Goal: Transaction & Acquisition: Obtain resource

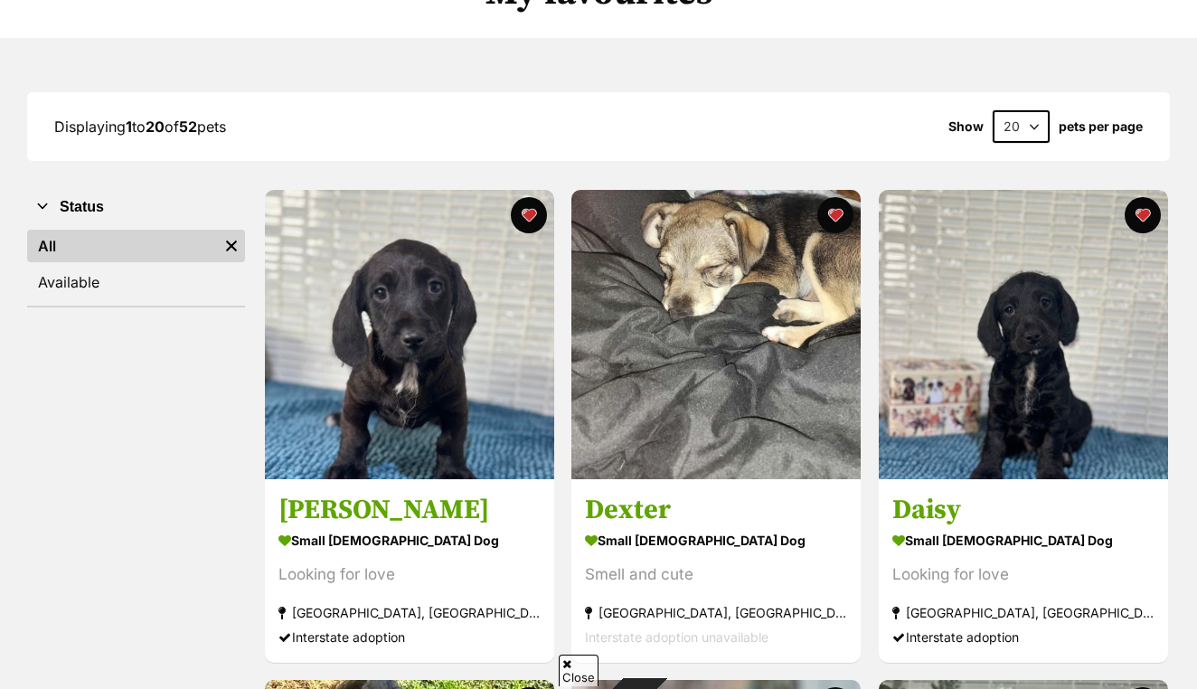
scroll to position [181, 0]
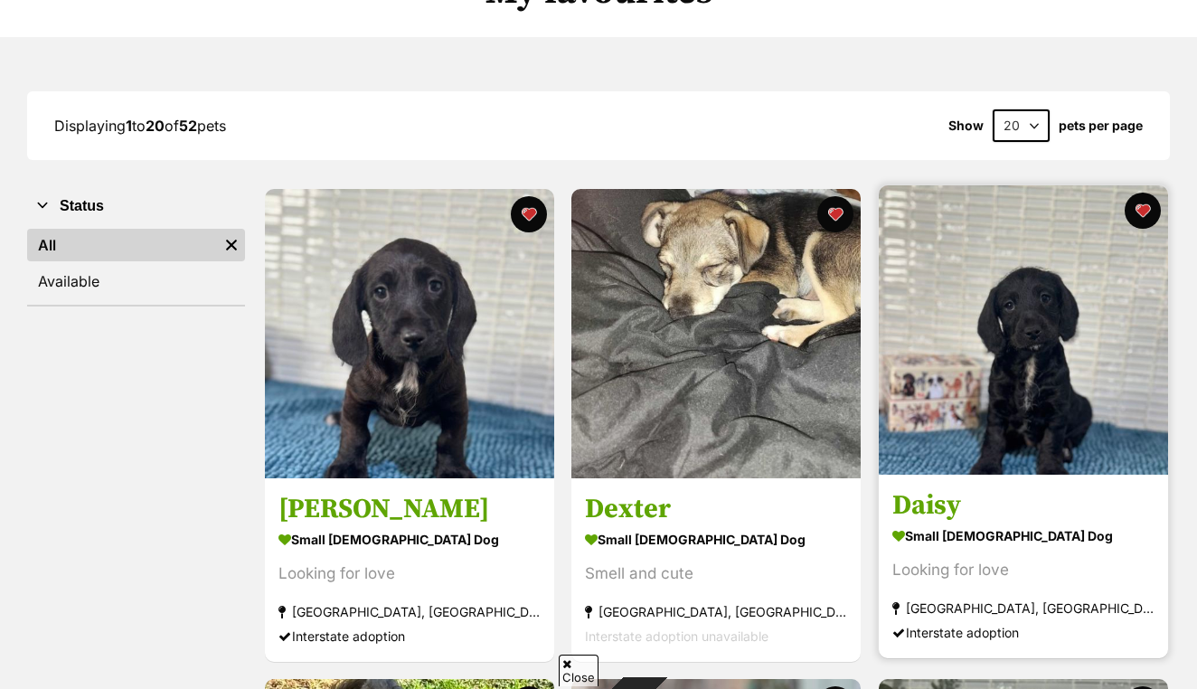
click at [1047, 440] on img at bounding box center [1023, 329] width 289 height 289
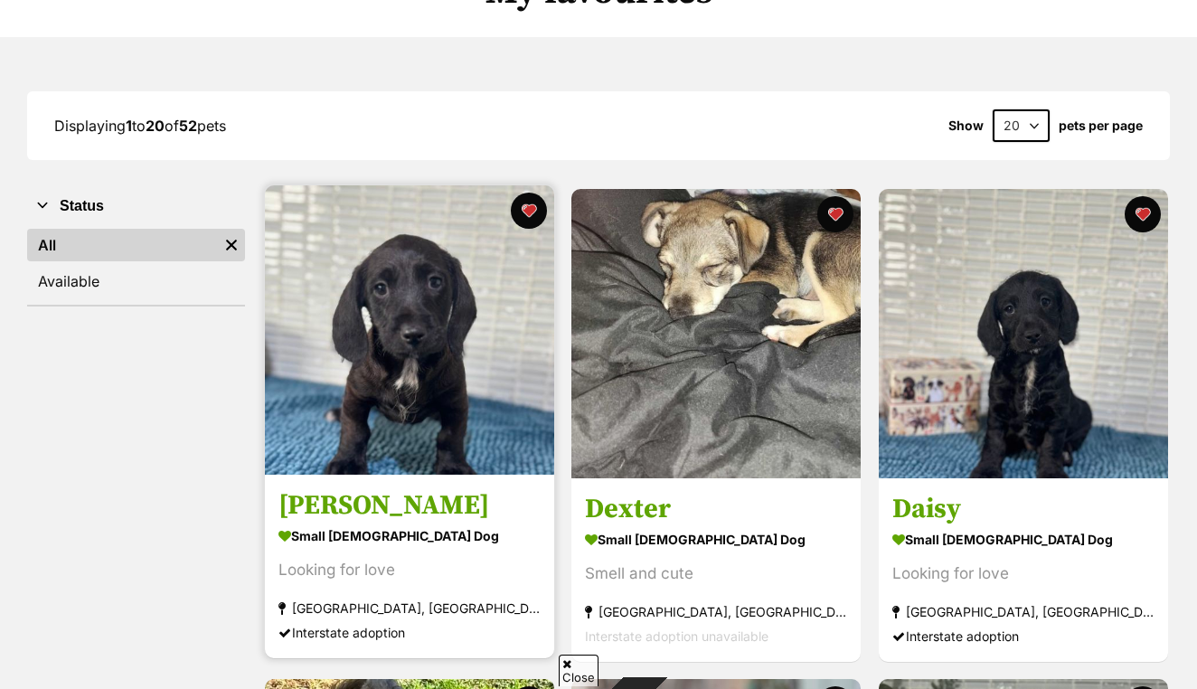
click at [408, 433] on img at bounding box center [409, 329] width 289 height 289
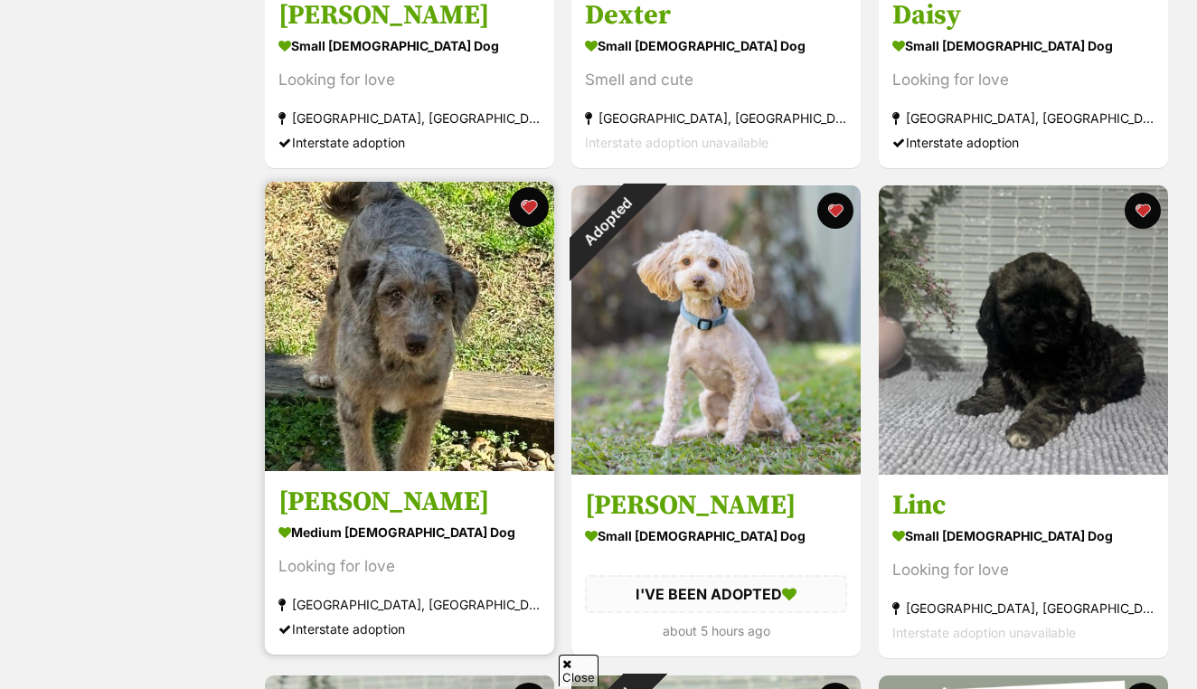
scroll to position [676, 0]
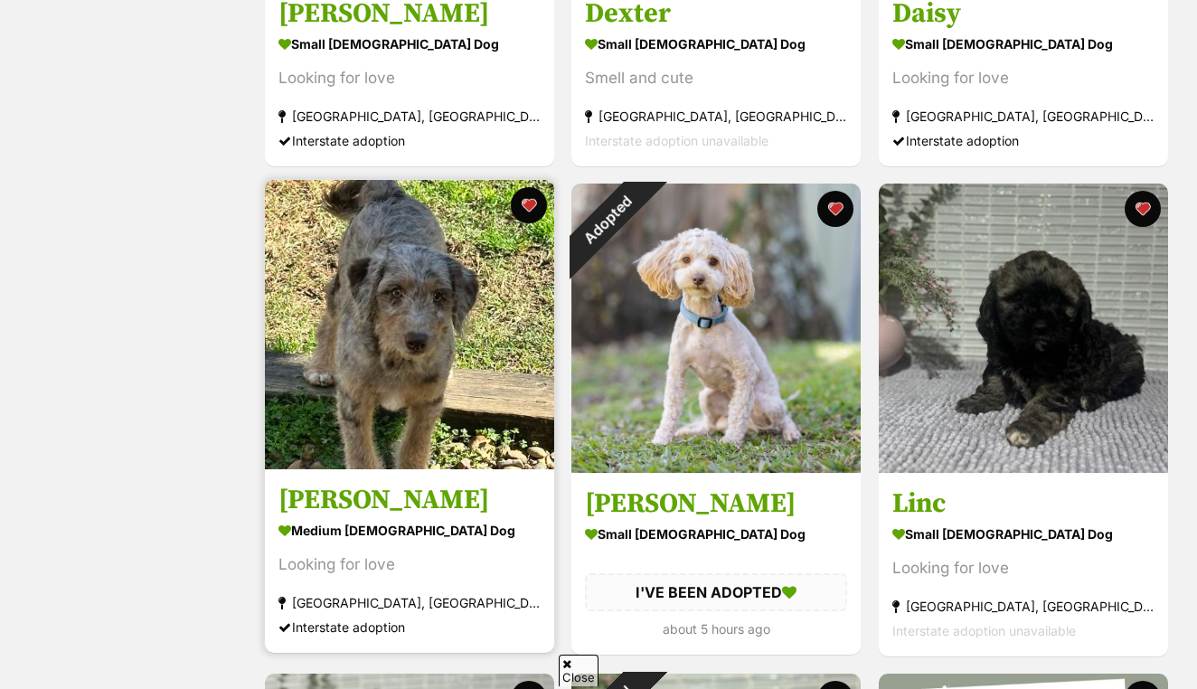
click at [383, 382] on img at bounding box center [409, 324] width 289 height 289
click at [520, 210] on button "favourite" at bounding box center [529, 205] width 40 height 40
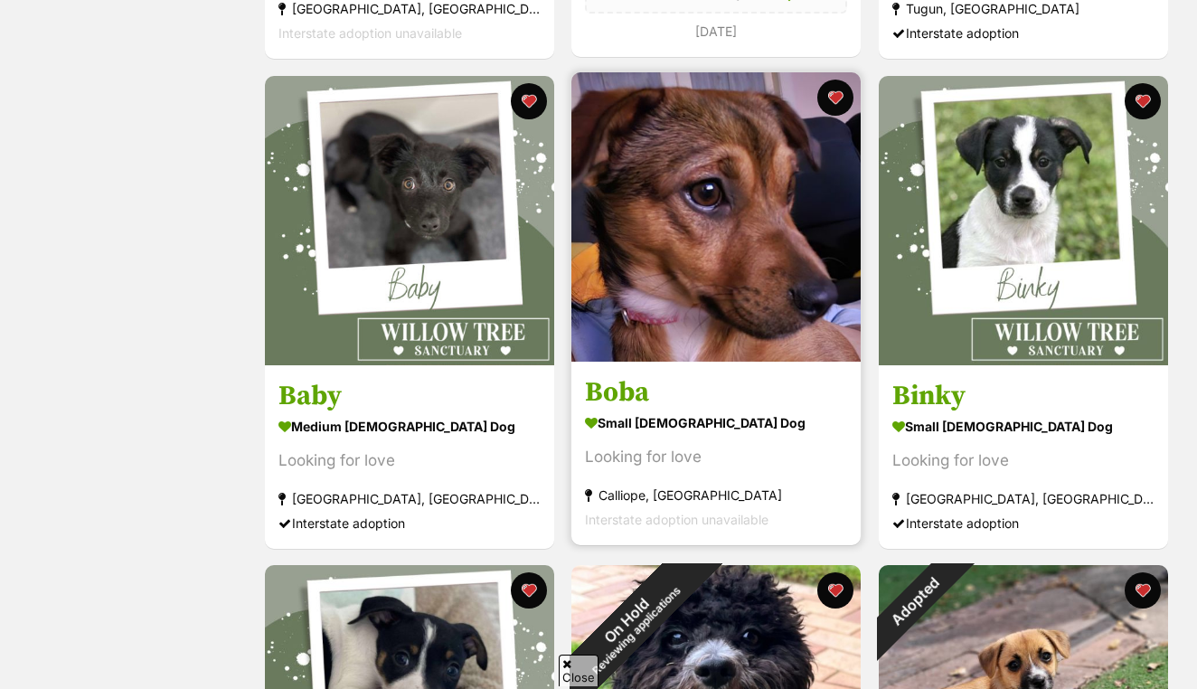
scroll to position [1767, 0]
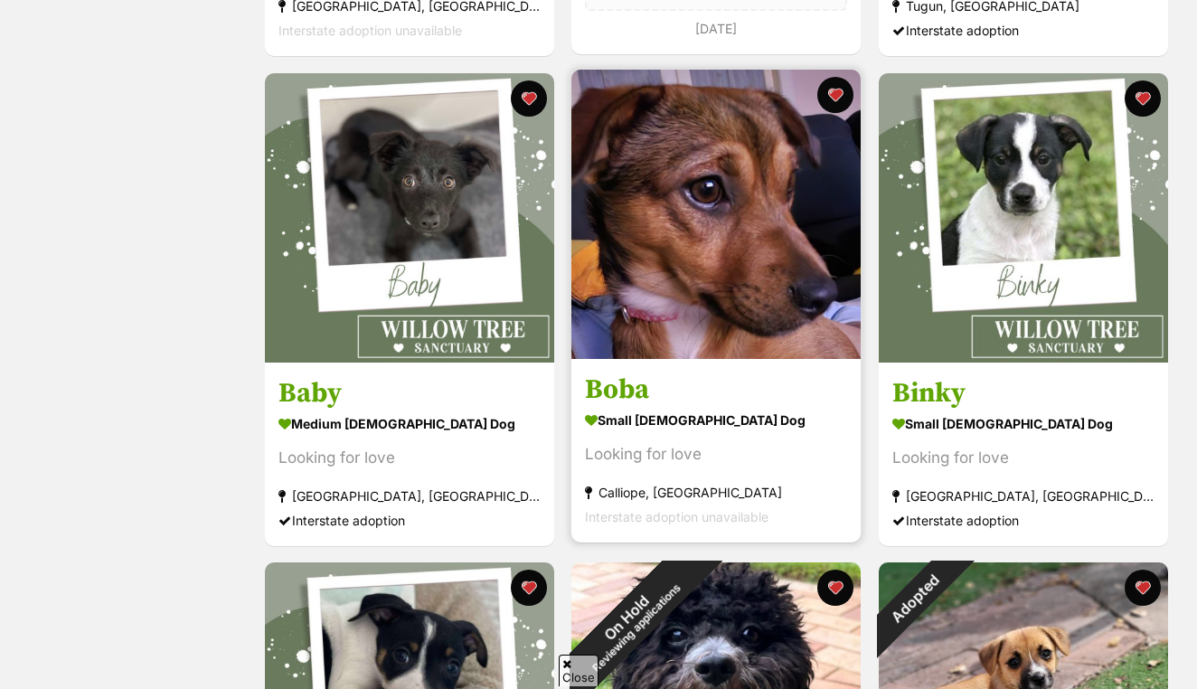
click at [731, 305] on img at bounding box center [716, 214] width 289 height 289
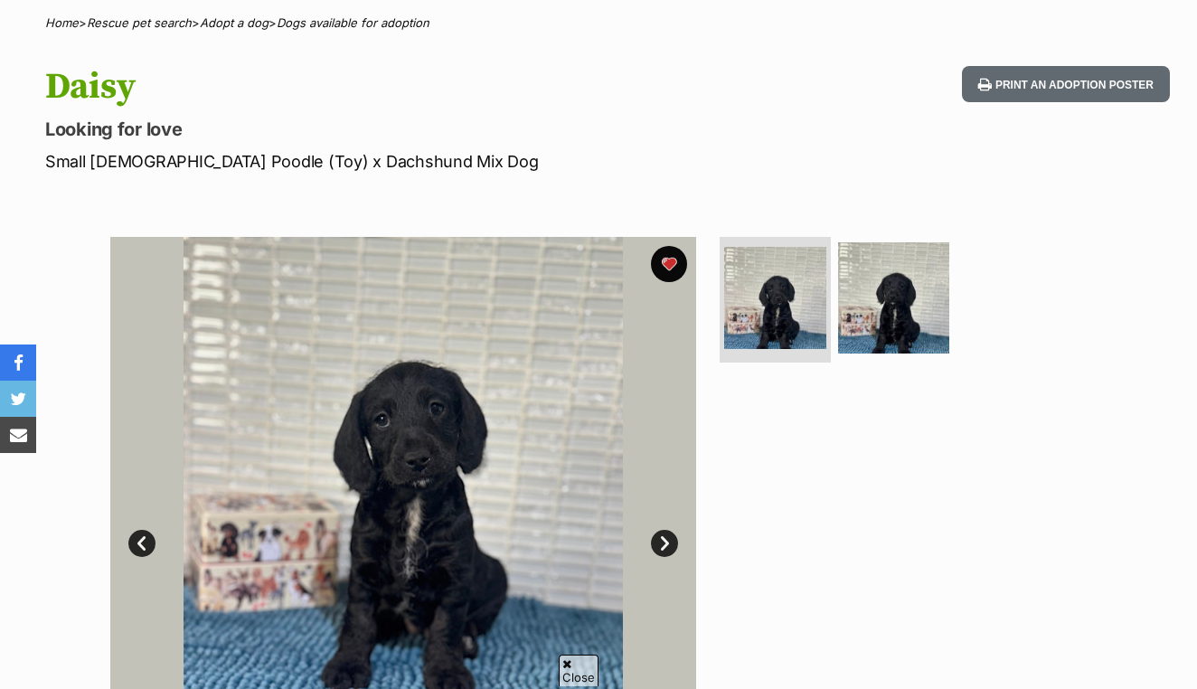
scroll to position [191, 0]
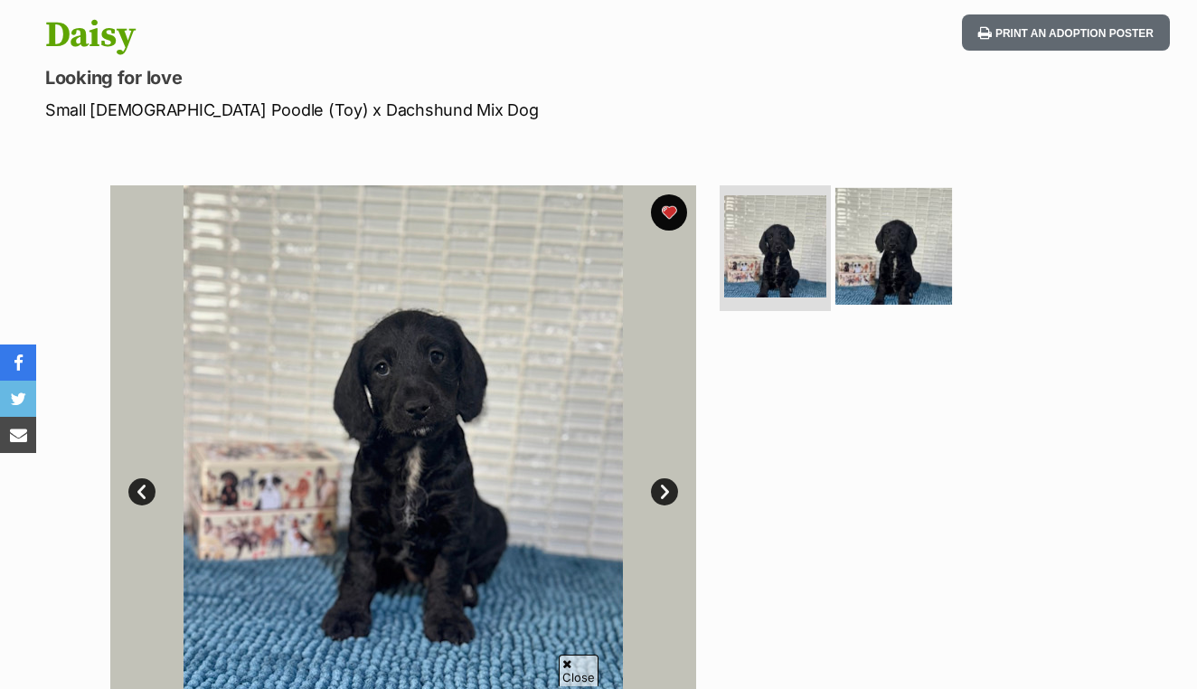
click at [890, 275] on img at bounding box center [894, 245] width 117 height 117
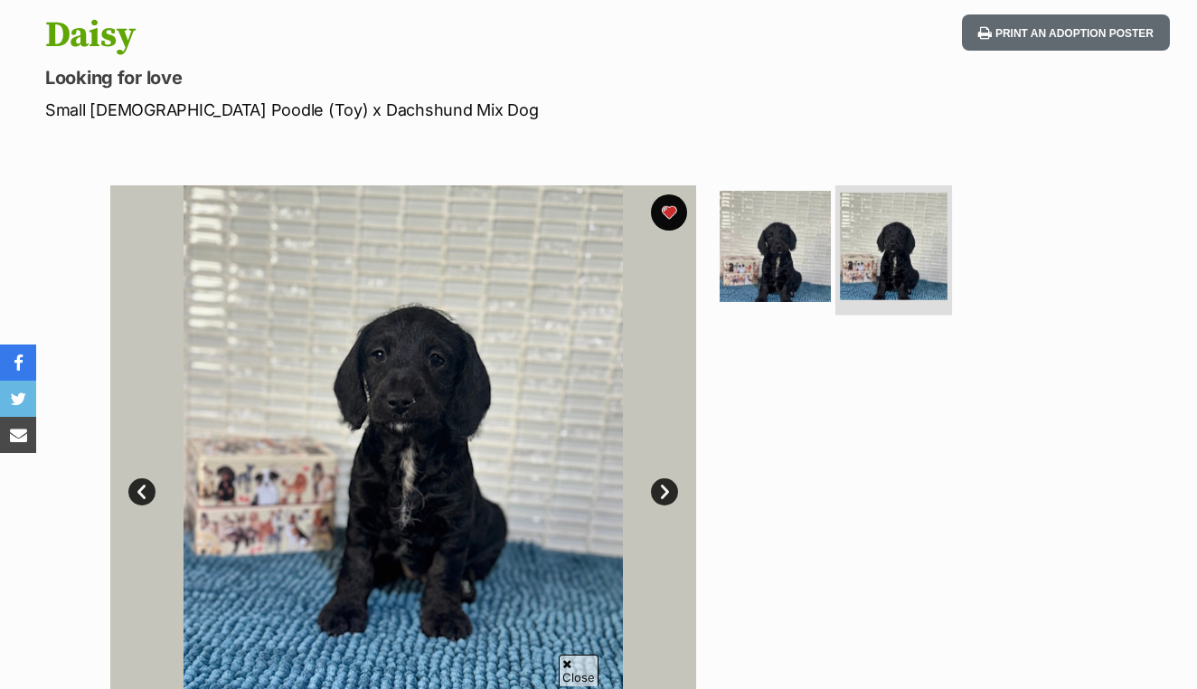
scroll to position [0, 0]
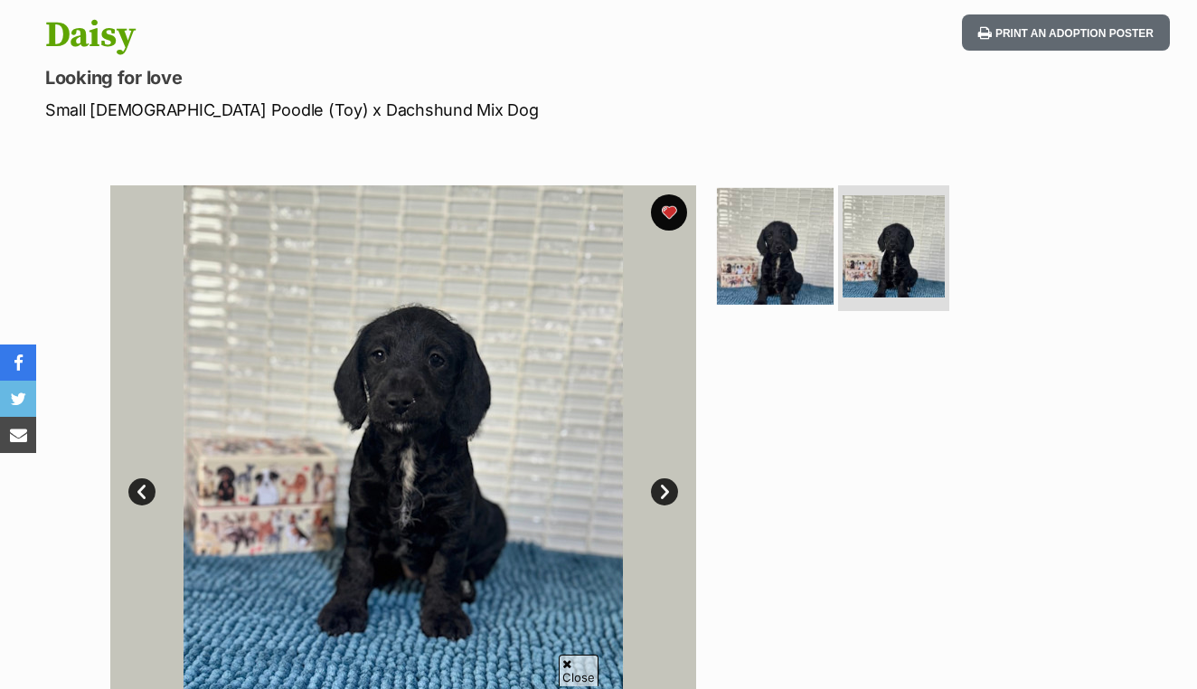
click at [769, 268] on img at bounding box center [775, 245] width 117 height 117
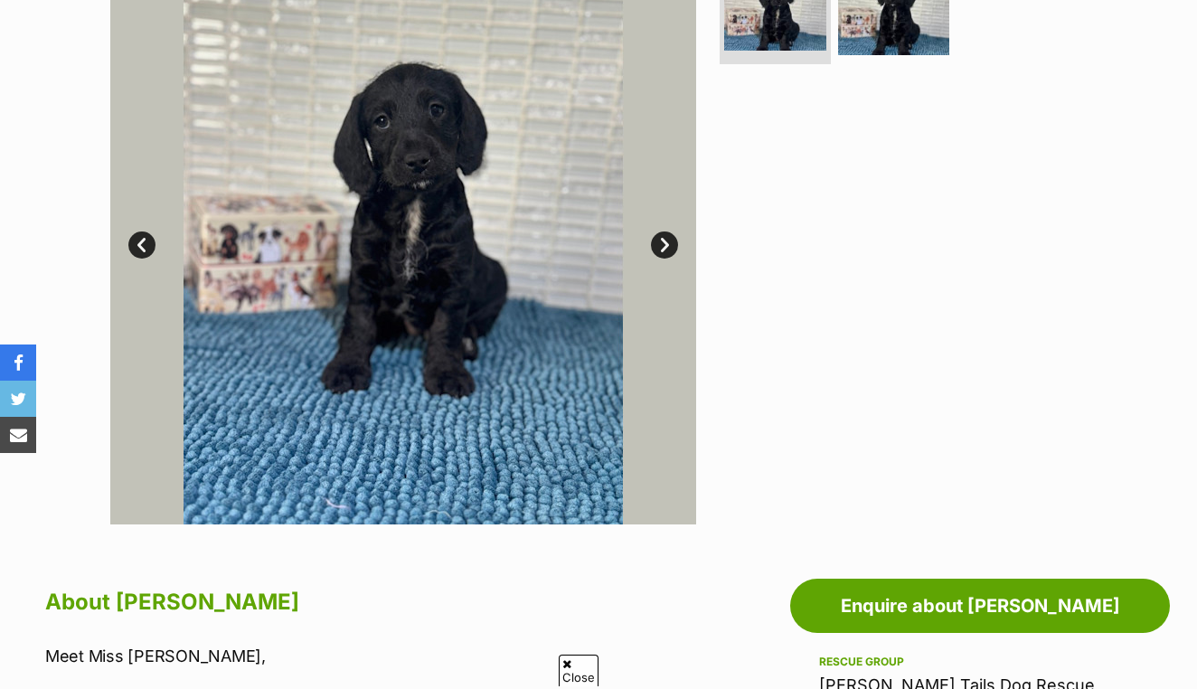
scroll to position [425, 0]
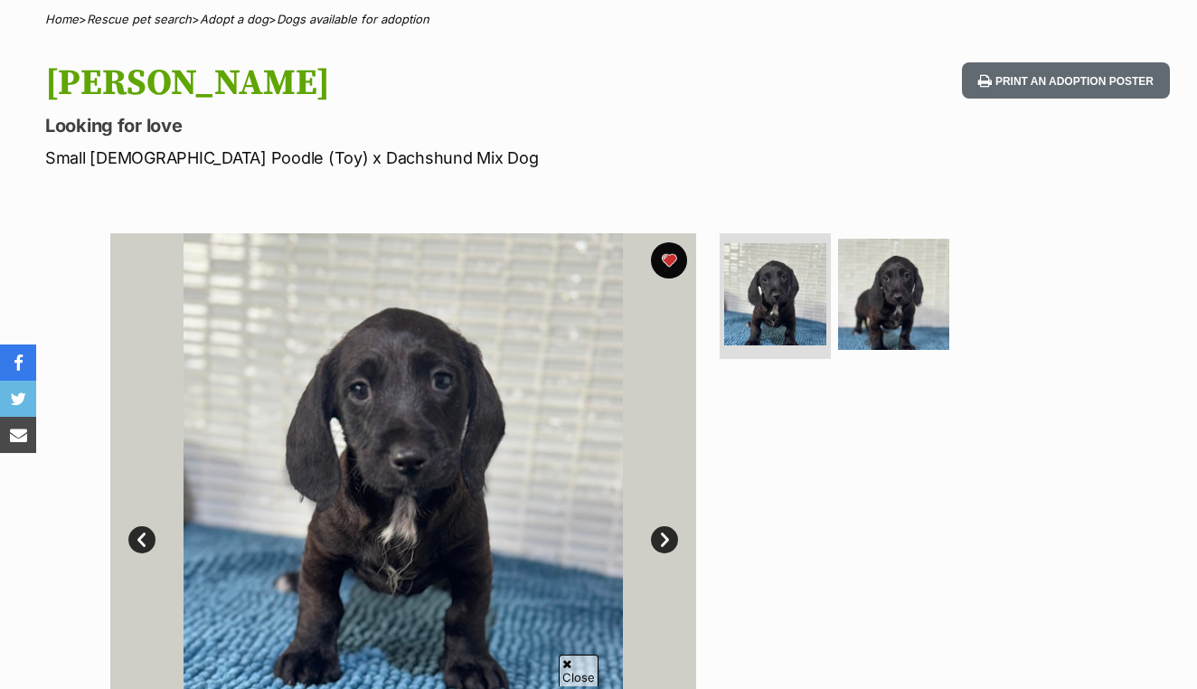
scroll to position [157, 0]
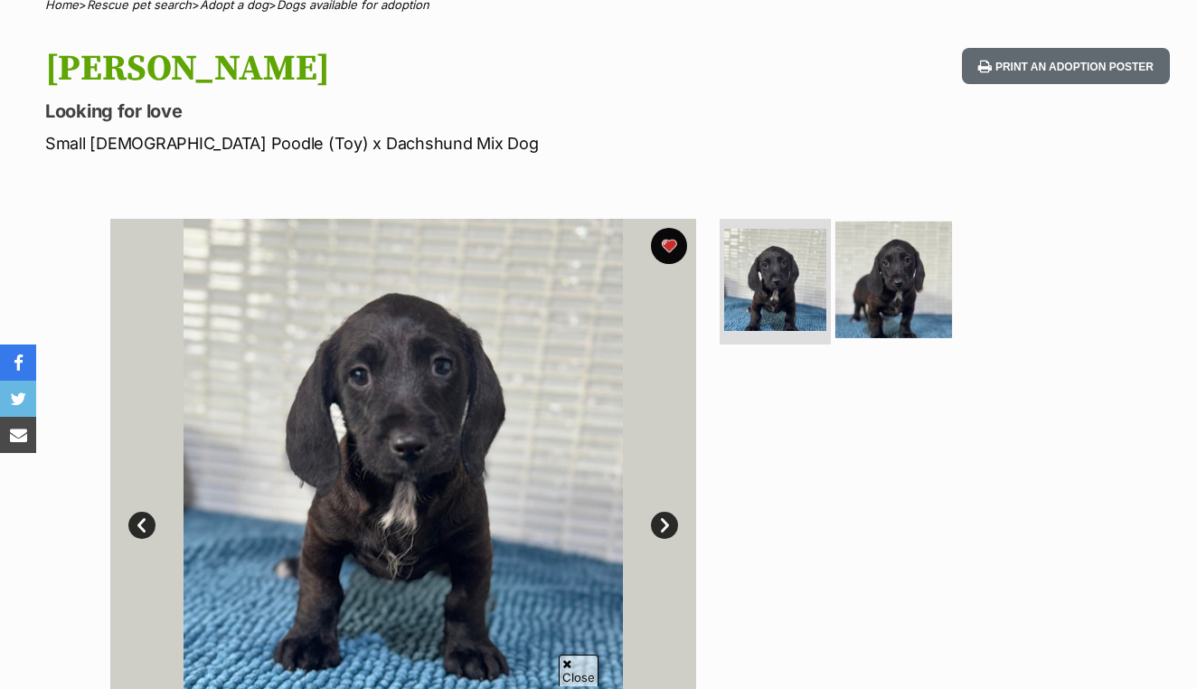
click at [906, 274] on img at bounding box center [894, 279] width 117 height 117
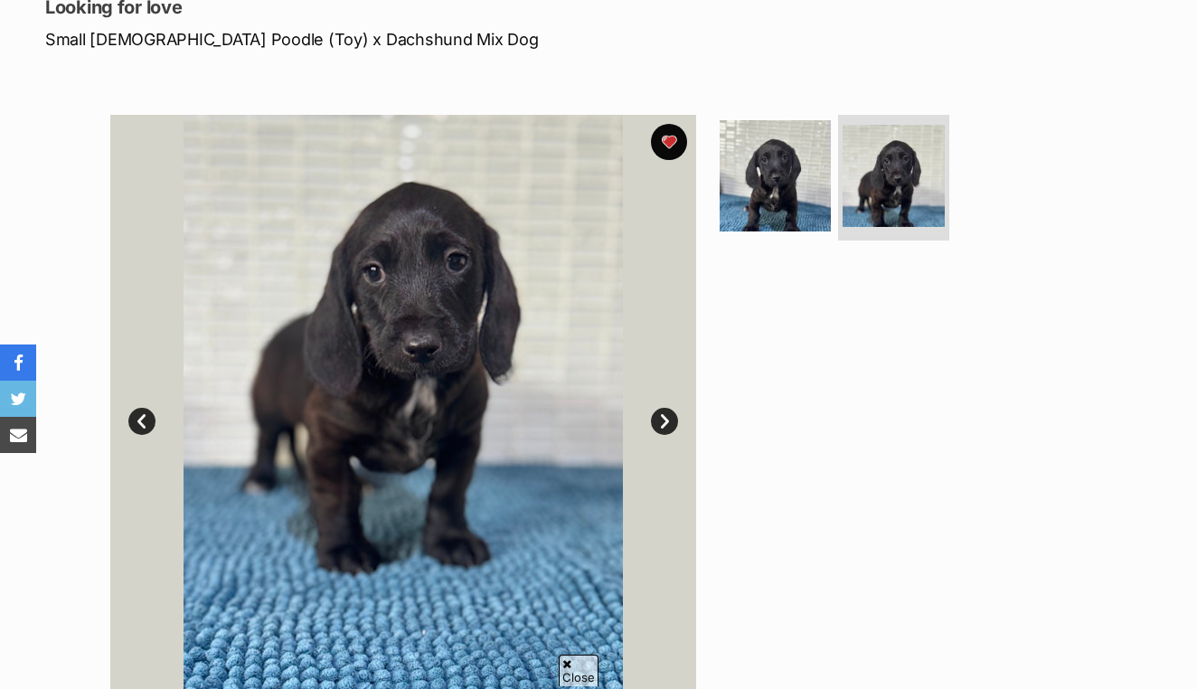
scroll to position [272, 0]
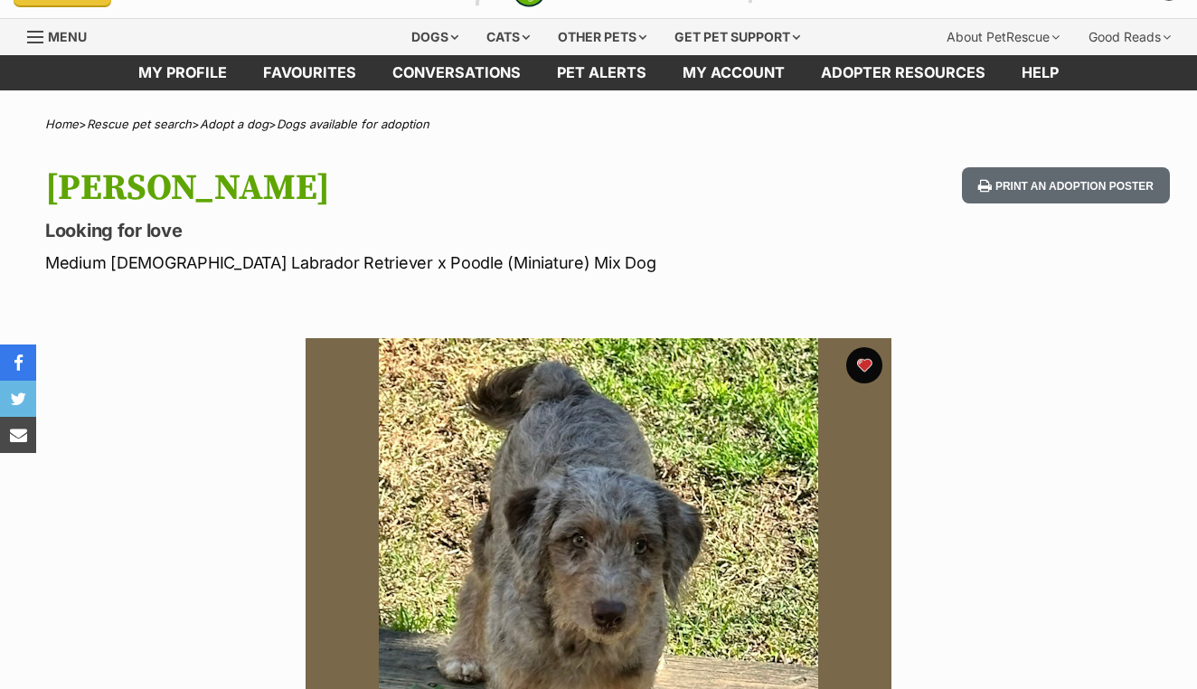
scroll to position [-16, 0]
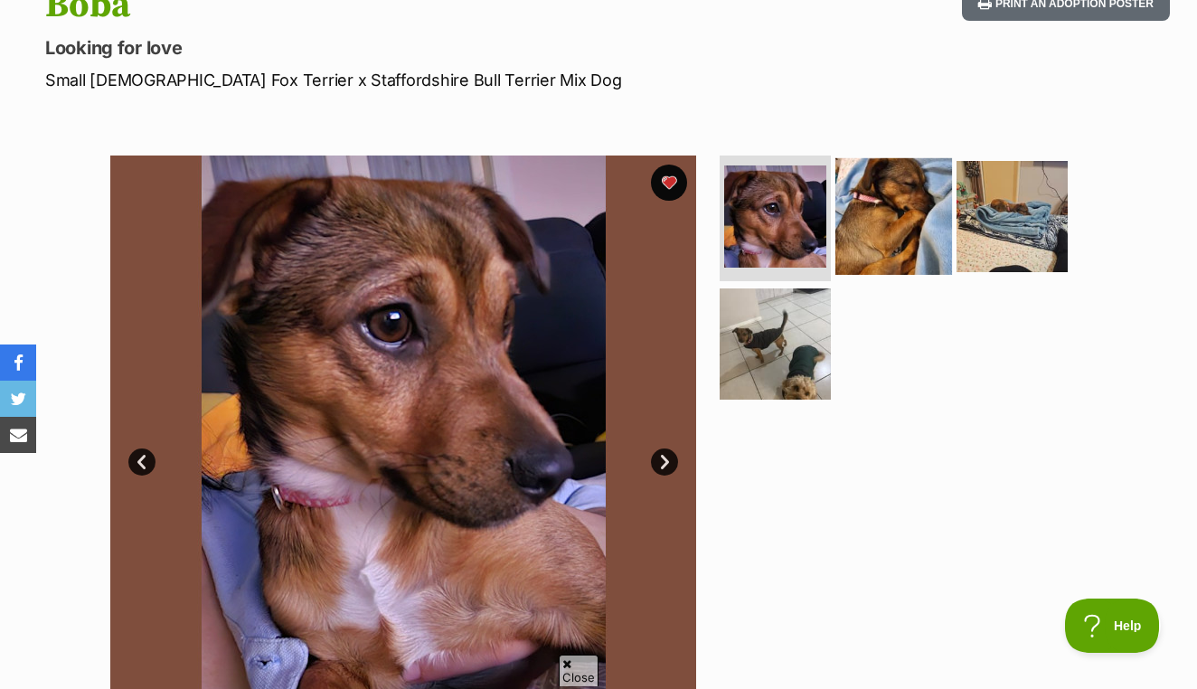
click at [905, 254] on img at bounding box center [894, 215] width 117 height 117
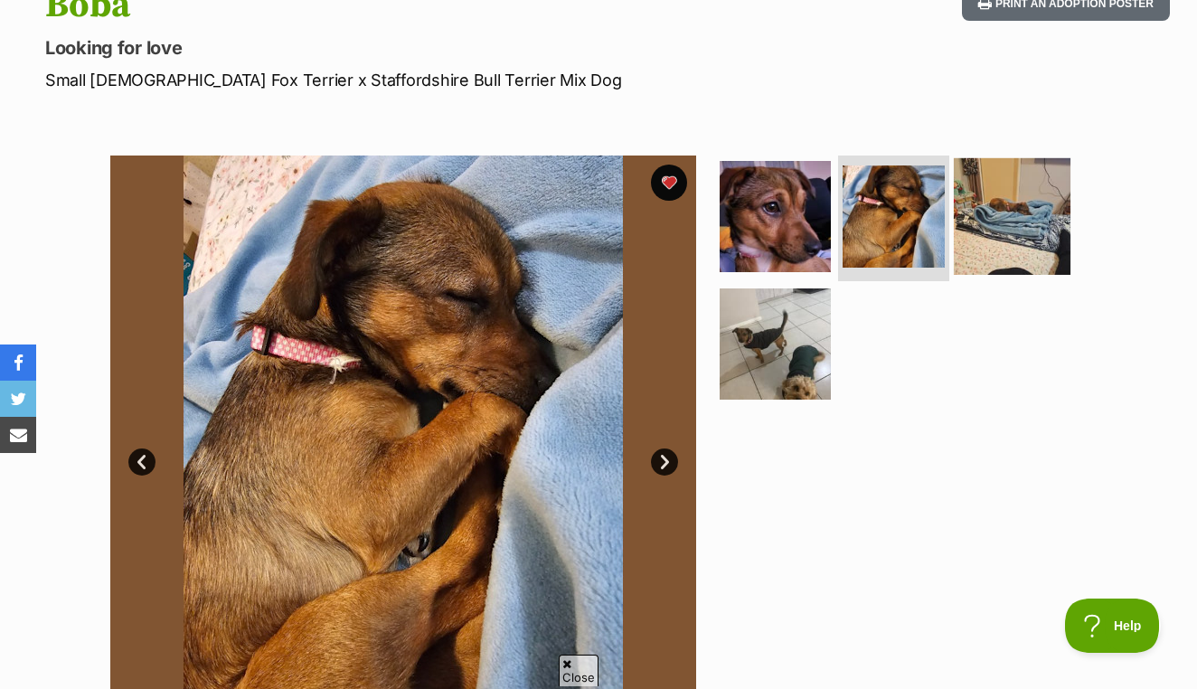
click at [991, 241] on img at bounding box center [1012, 215] width 117 height 117
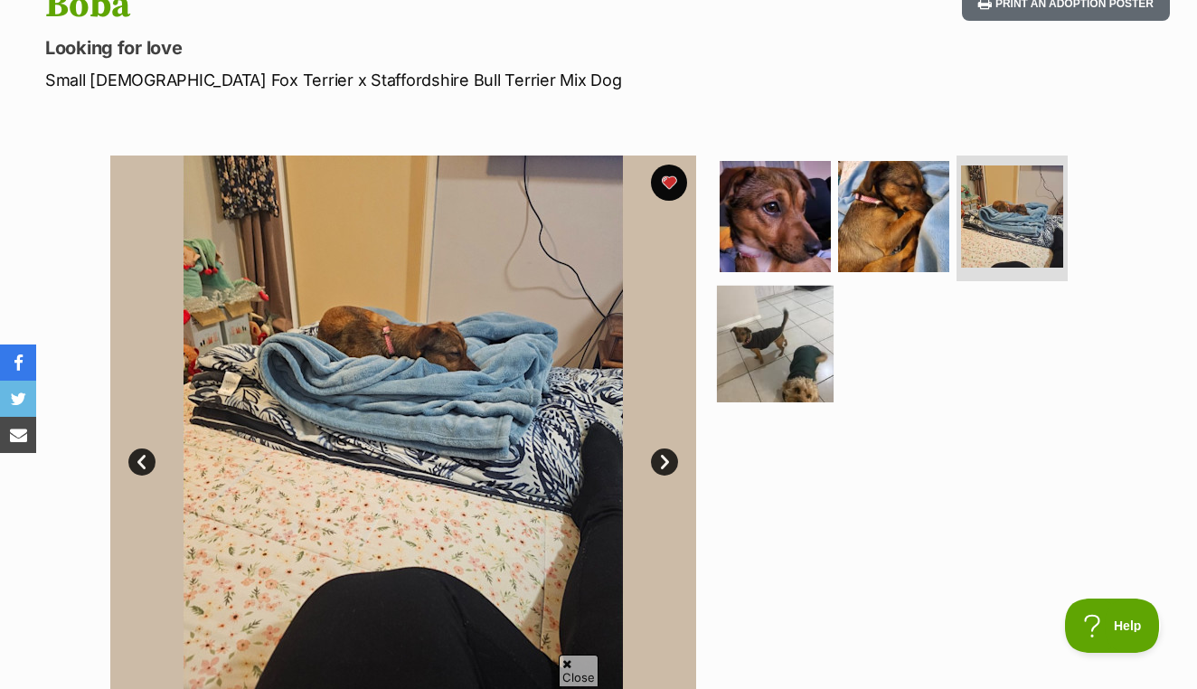
click at [817, 341] on img at bounding box center [775, 344] width 117 height 117
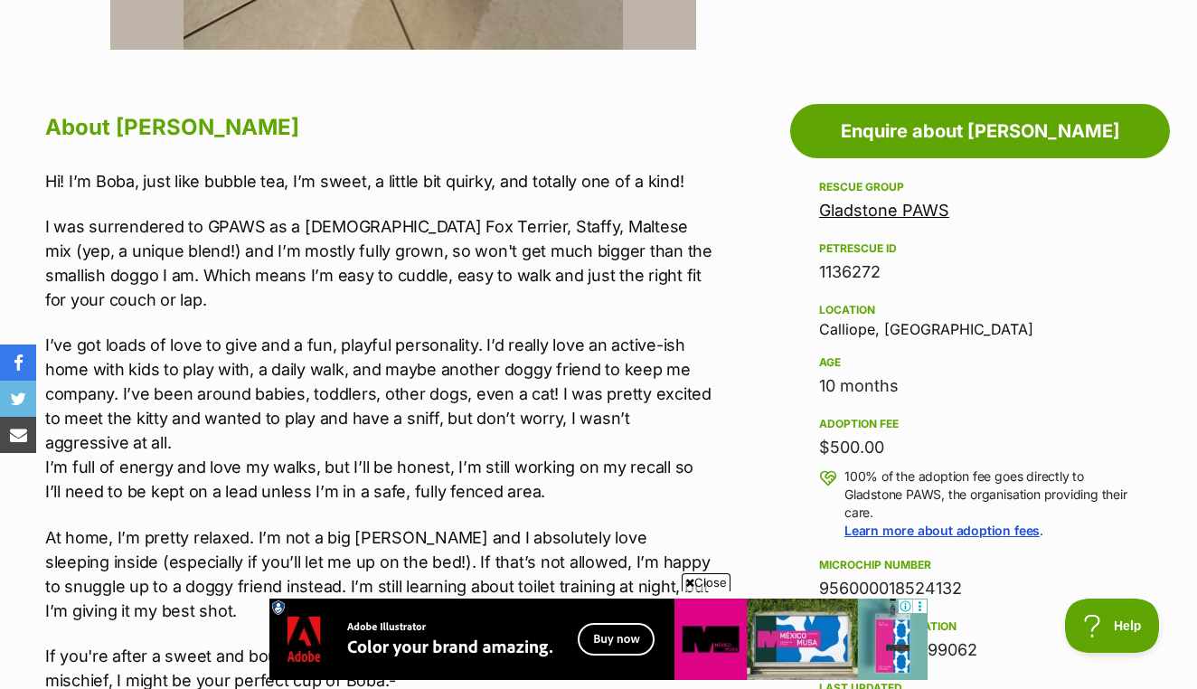
scroll to position [898, 0]
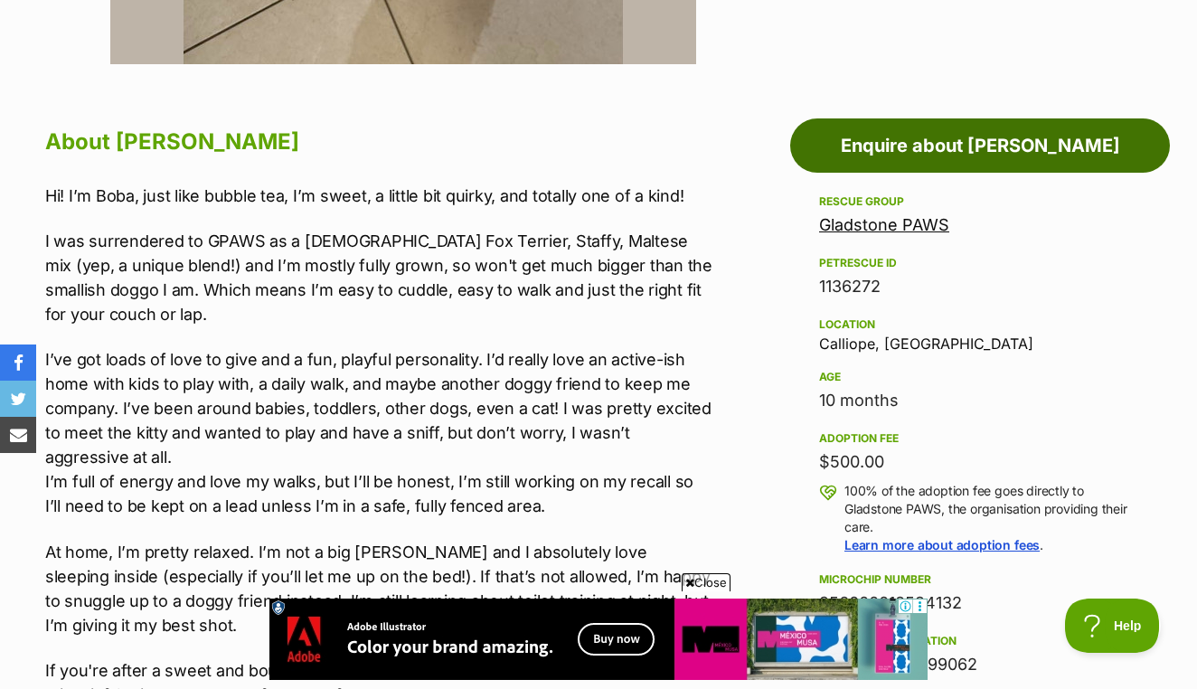
click at [1056, 148] on link "Enquire about [PERSON_NAME]" at bounding box center [980, 145] width 380 height 54
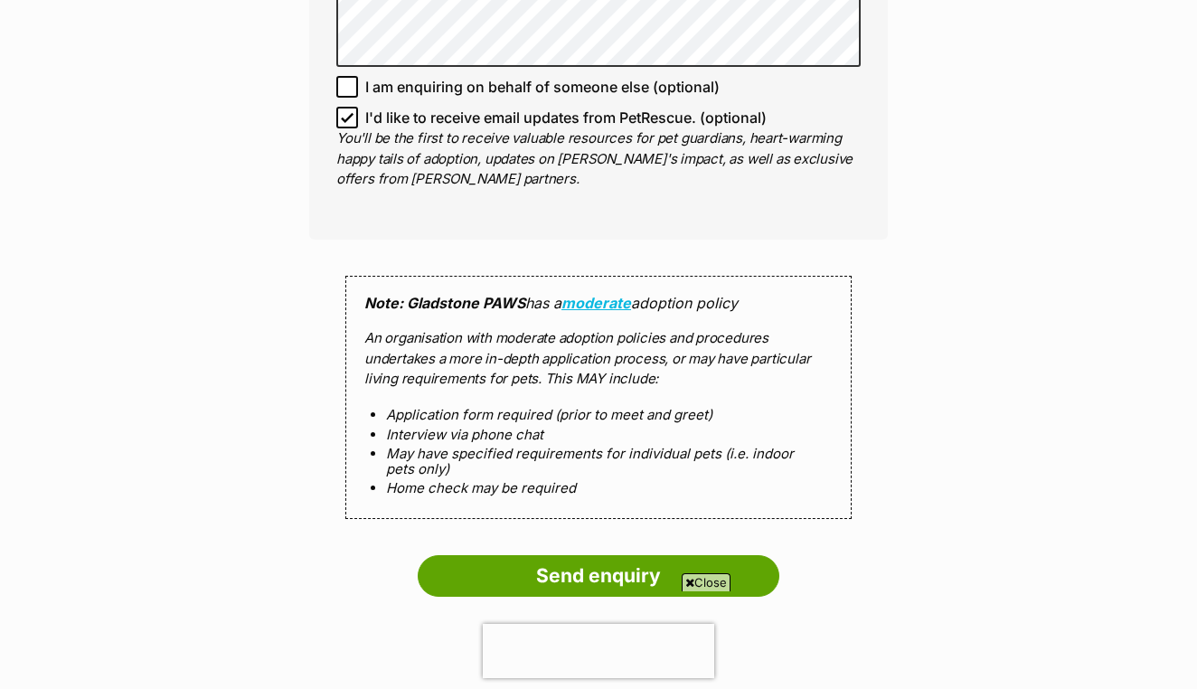
scroll to position [1768, 0]
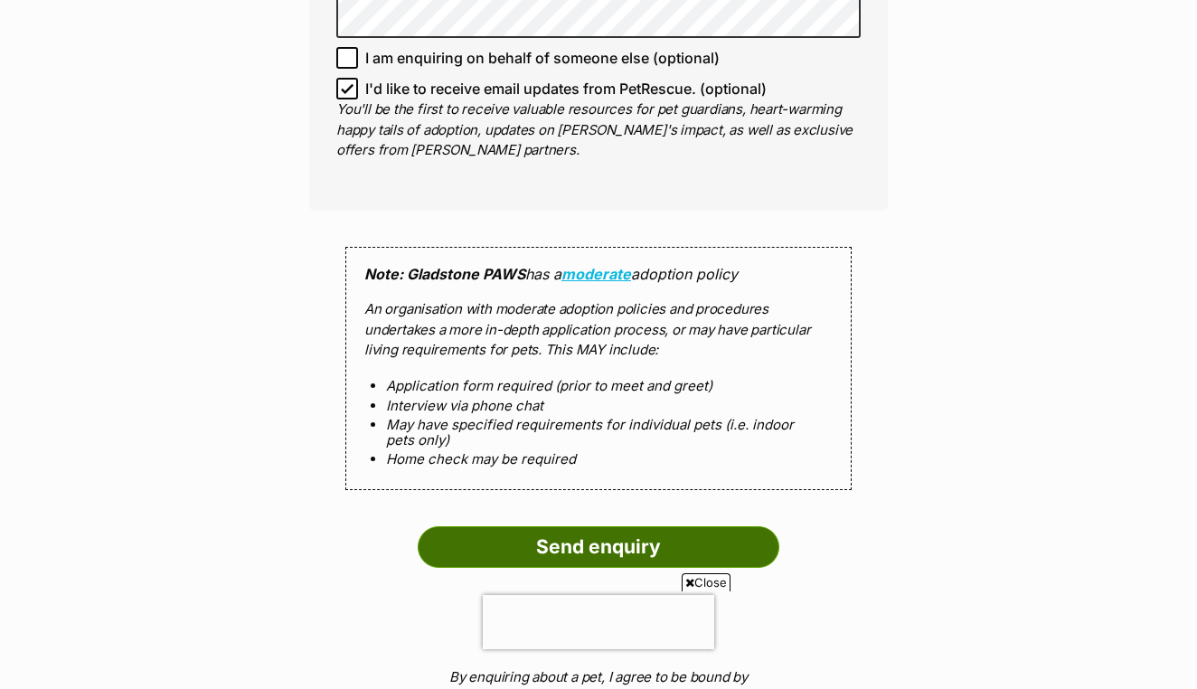
click at [719, 526] on input "Send enquiry" at bounding box center [599, 547] width 362 height 42
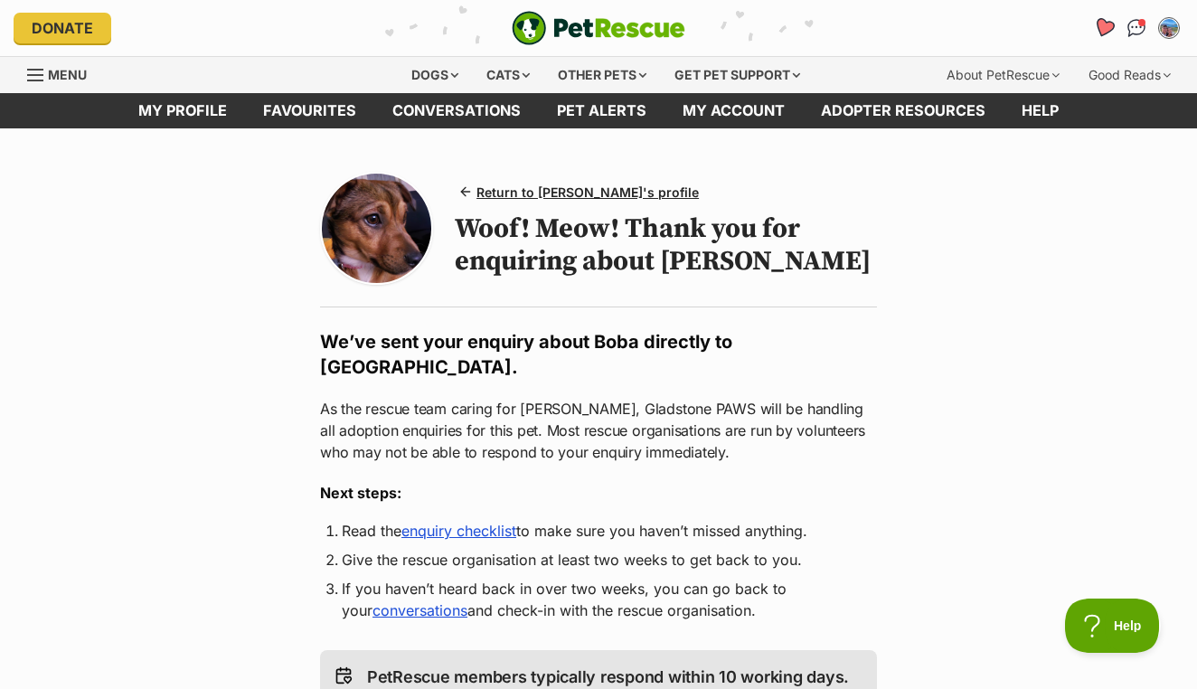
click at [1105, 31] on icon "Favourites" at bounding box center [1104, 27] width 22 height 21
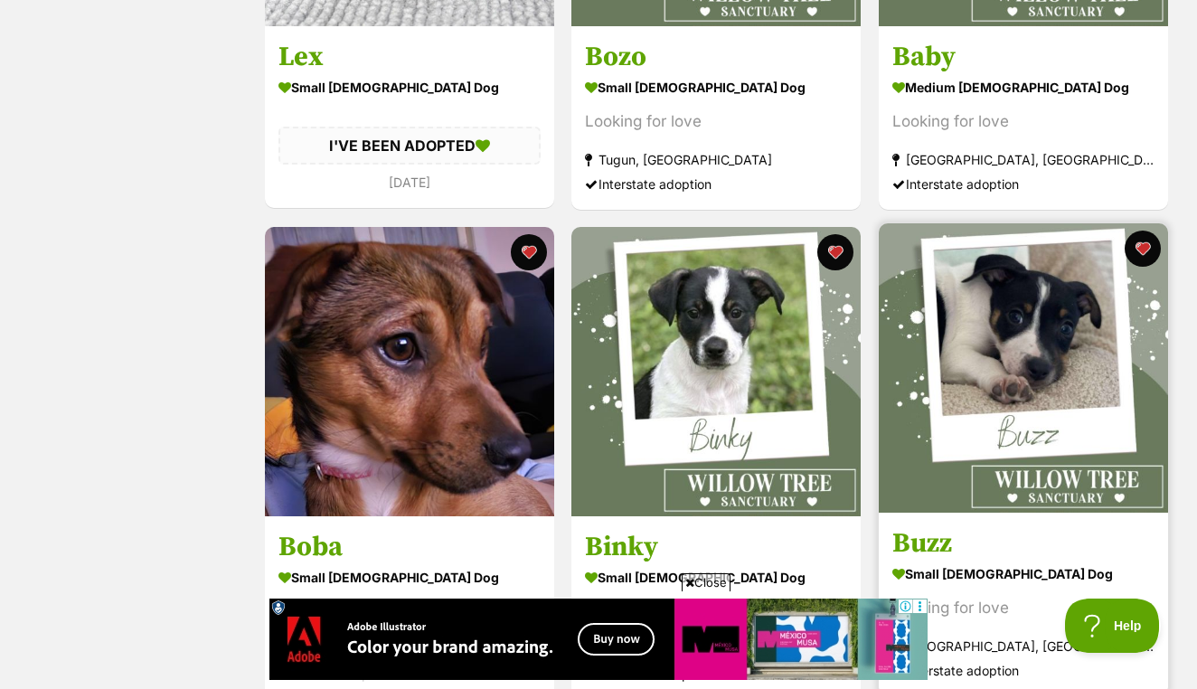
scroll to position [1689, 0]
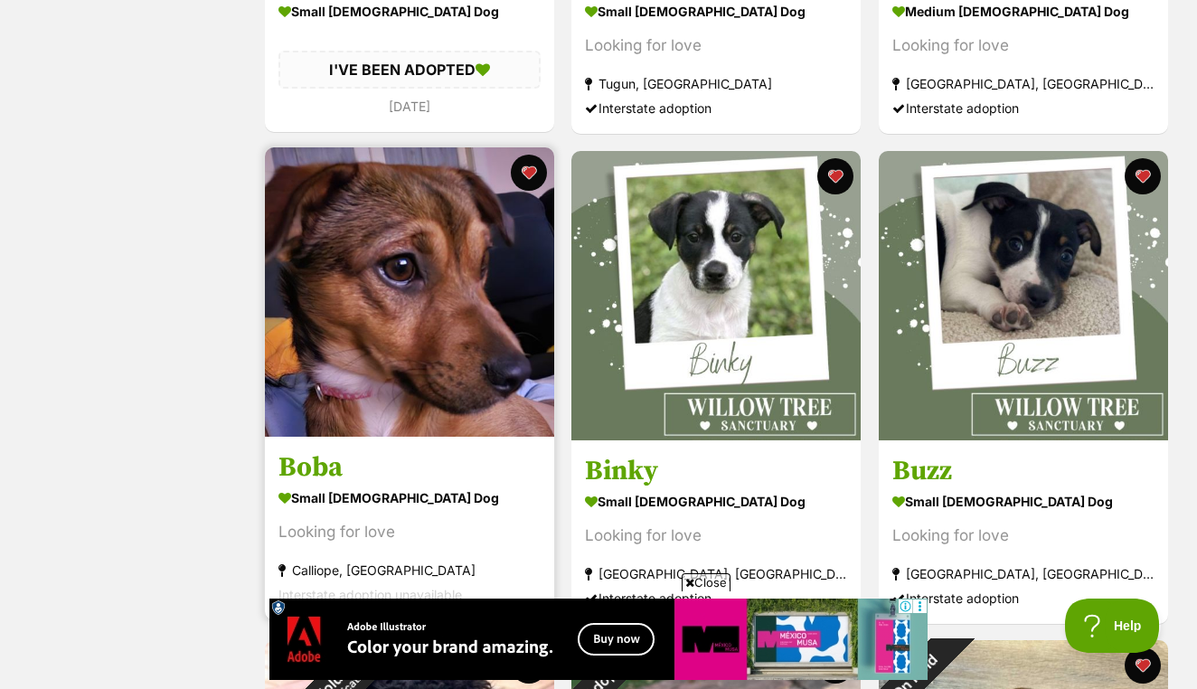
click at [467, 322] on img at bounding box center [409, 291] width 289 height 289
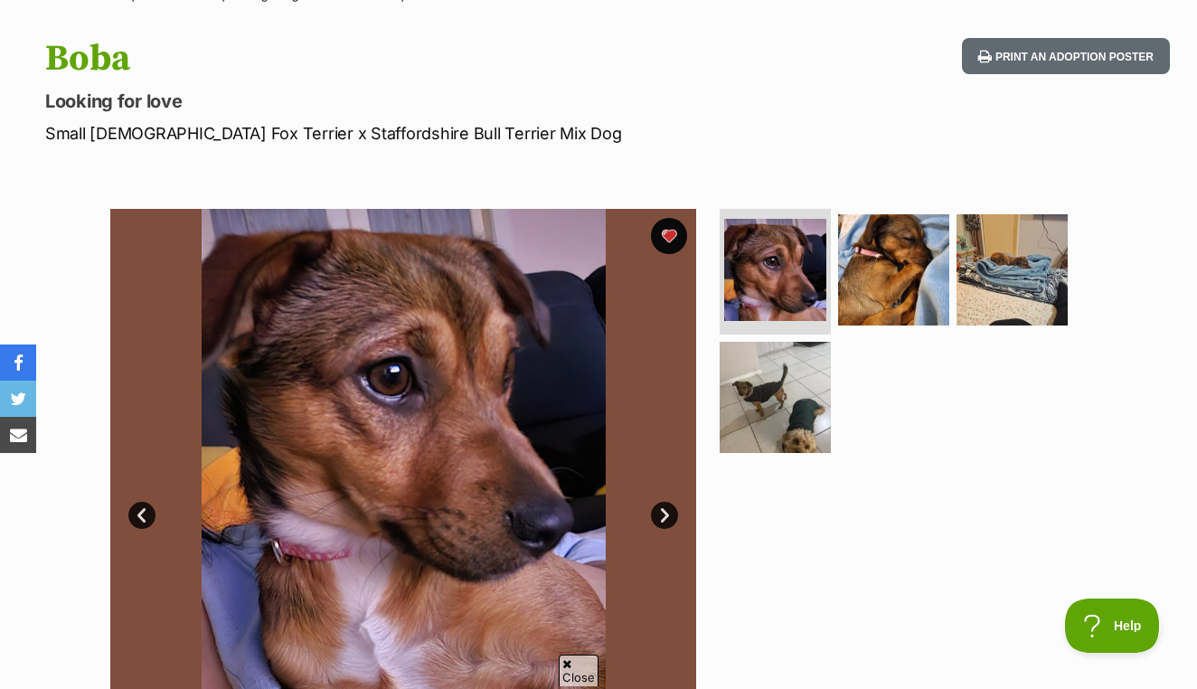
scroll to position [173, 0]
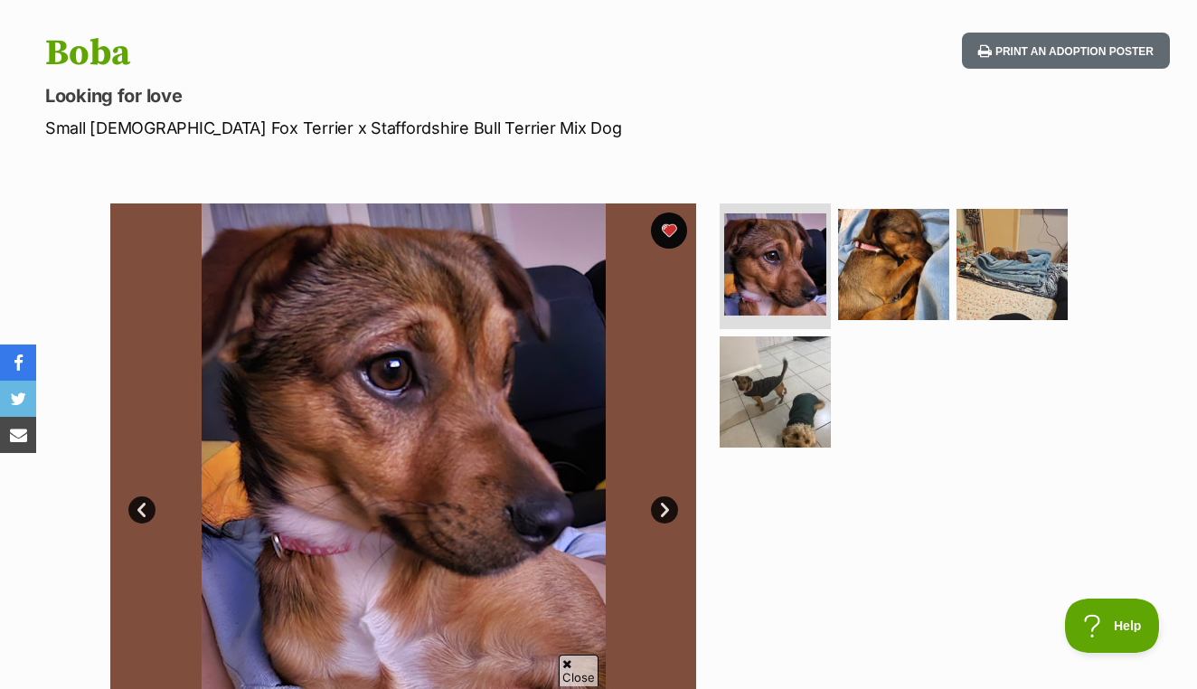
click at [462, 331] on img at bounding box center [403, 496] width 586 height 586
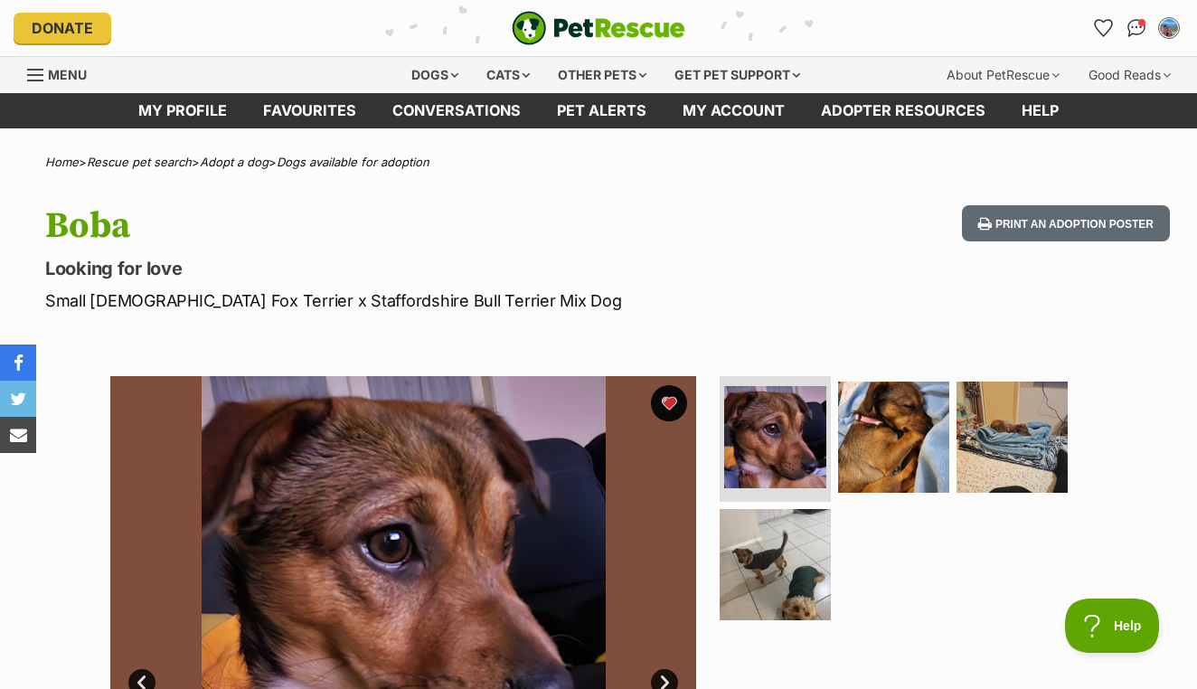
scroll to position [0, 0]
